Goal: Information Seeking & Learning: Stay updated

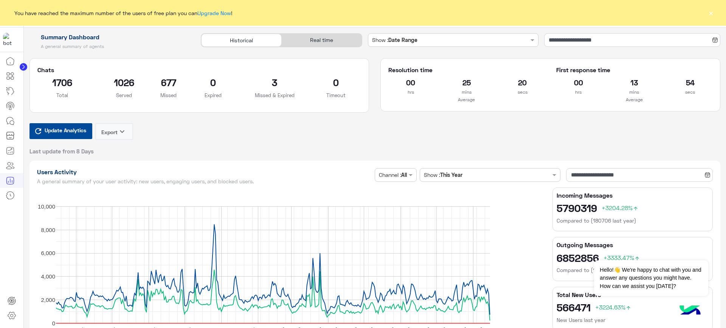
type input "**********"
click at [714, 10] on button "×" at bounding box center [711, 13] width 8 height 8
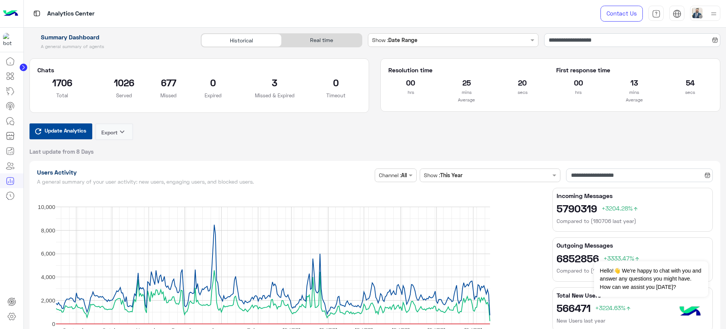
click at [320, 42] on div "Real time" at bounding box center [322, 40] width 80 height 13
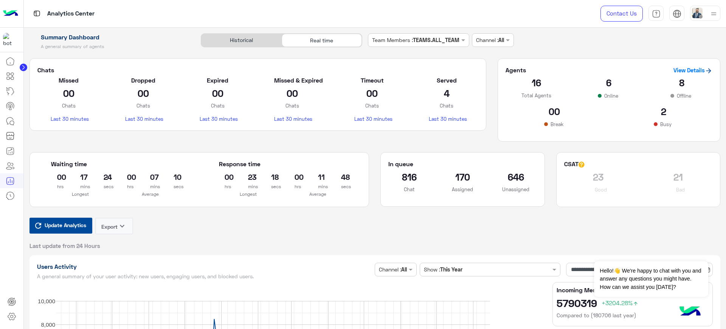
click at [61, 223] on span "Update Analytics" at bounding box center [65, 225] width 45 height 10
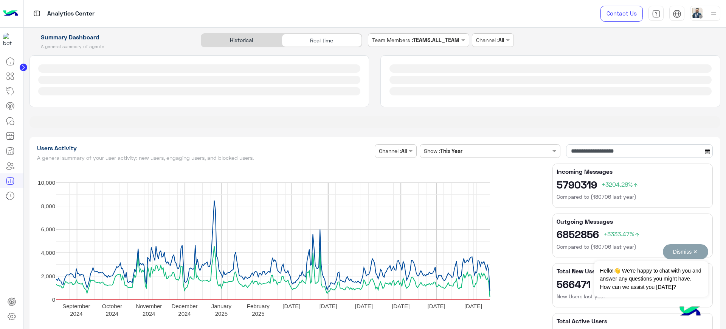
click at [697, 248] on button "Dismiss ✕" at bounding box center [685, 251] width 45 height 15
click at [695, 253] on button "Dismiss ✕" at bounding box center [685, 251] width 45 height 15
click at [360, 135] on app-summary-dashboard "Summary Dashboard A general summary of agents Historical Real time Team Members…" at bounding box center [375, 85] width 703 height 104
